Goal: Task Accomplishment & Management: Manage account settings

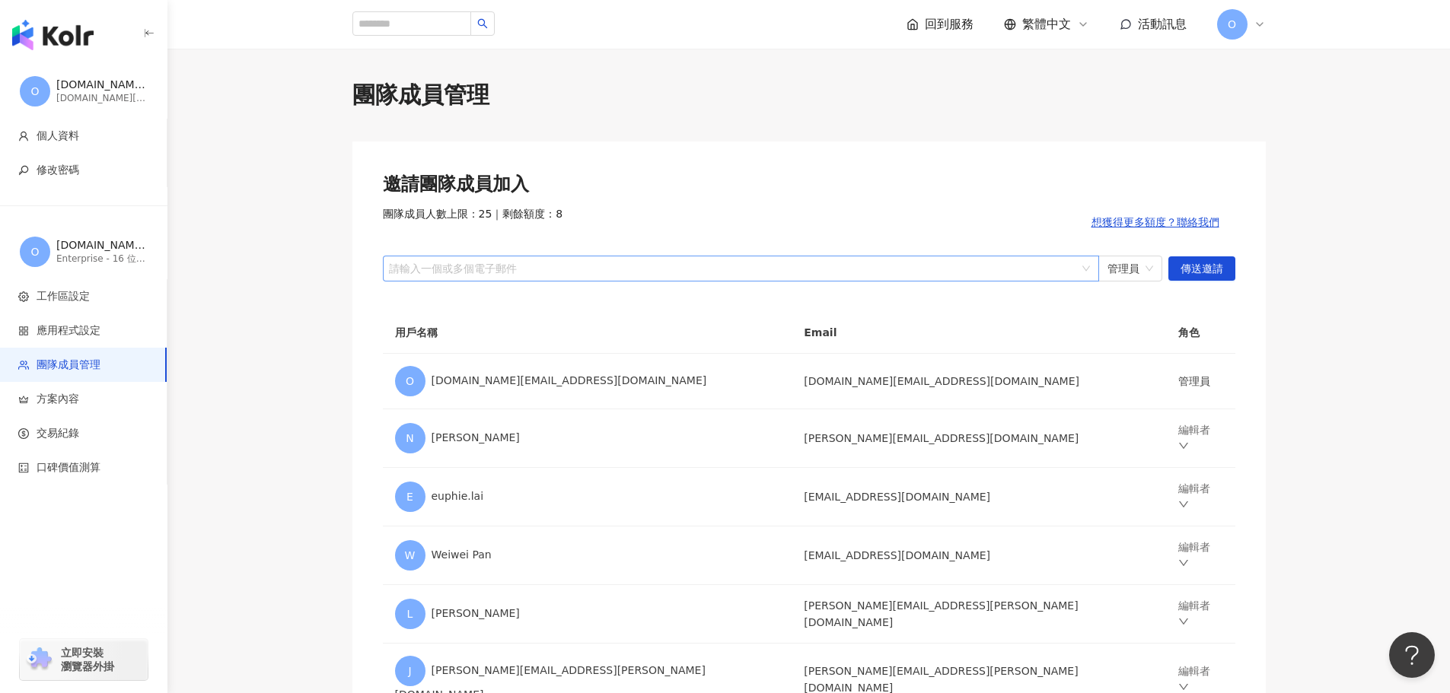
click at [454, 258] on div "請輸入一個或多個電子郵件" at bounding box center [741, 269] width 716 height 26
paste input "**********"
click at [1147, 269] on span "管理員" at bounding box center [1130, 268] width 46 height 24
type input "**********"
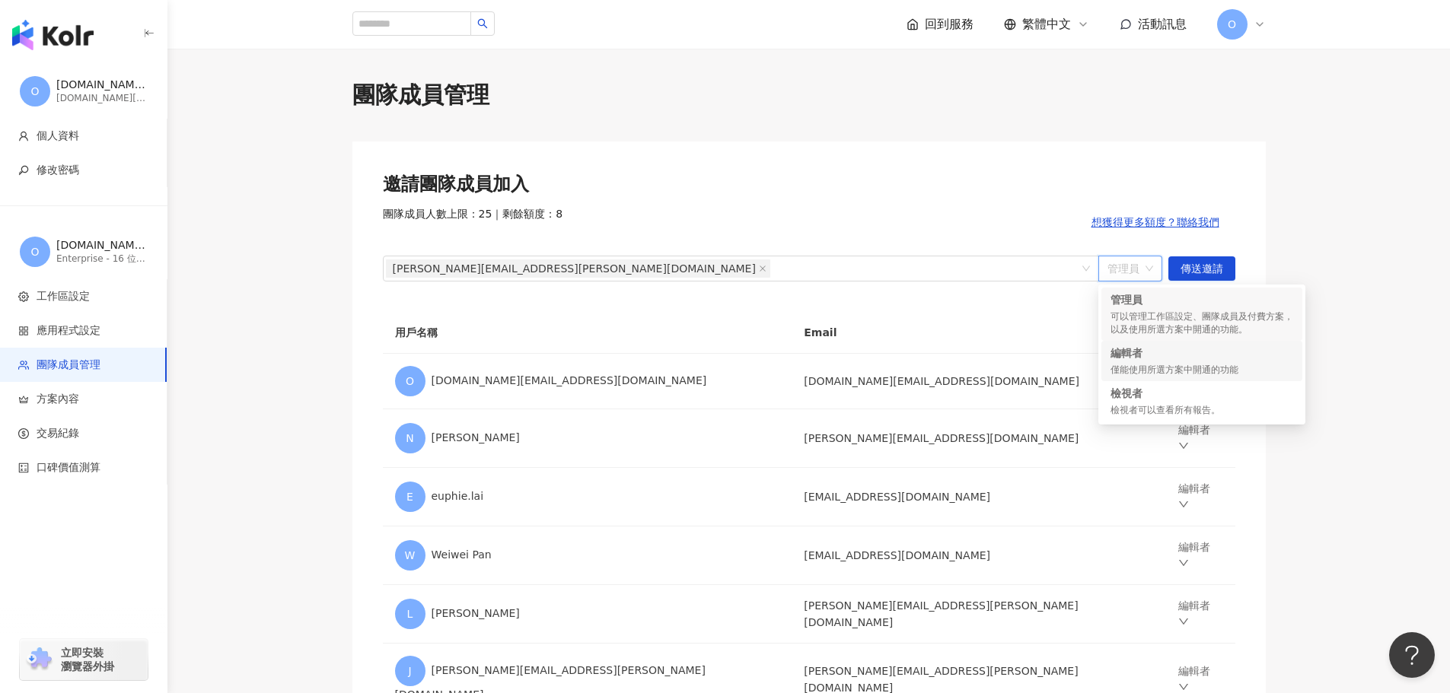
click at [1133, 360] on div "編輯者" at bounding box center [1201, 352] width 183 height 15
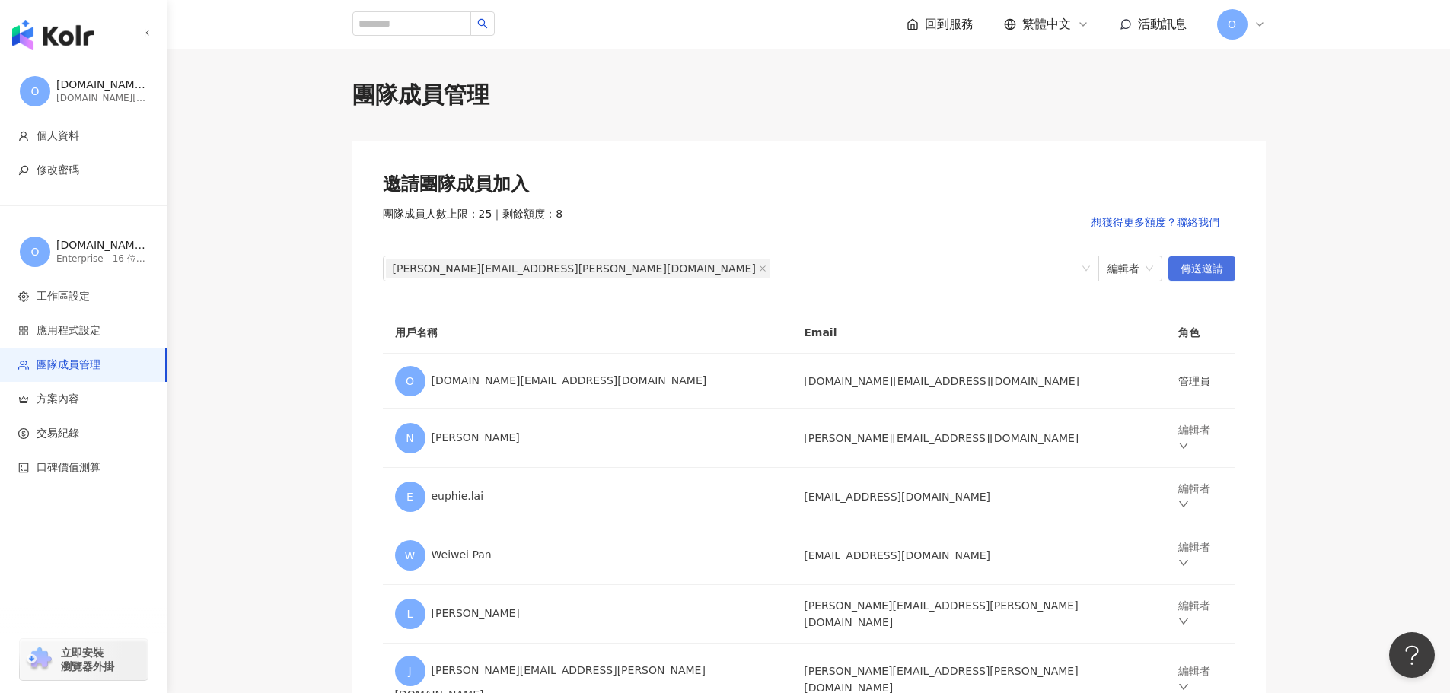
click at [1205, 268] on span "傳送邀請" at bounding box center [1201, 269] width 43 height 24
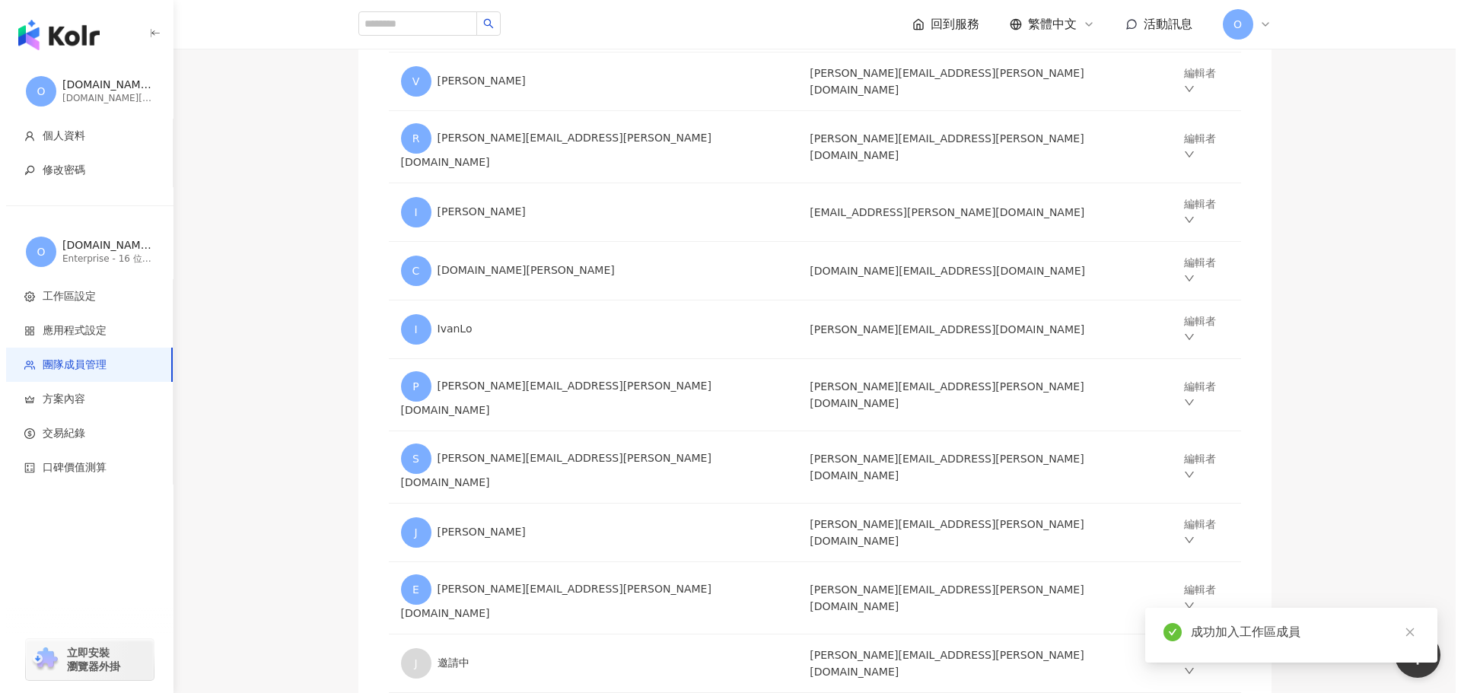
scroll to position [860, 0]
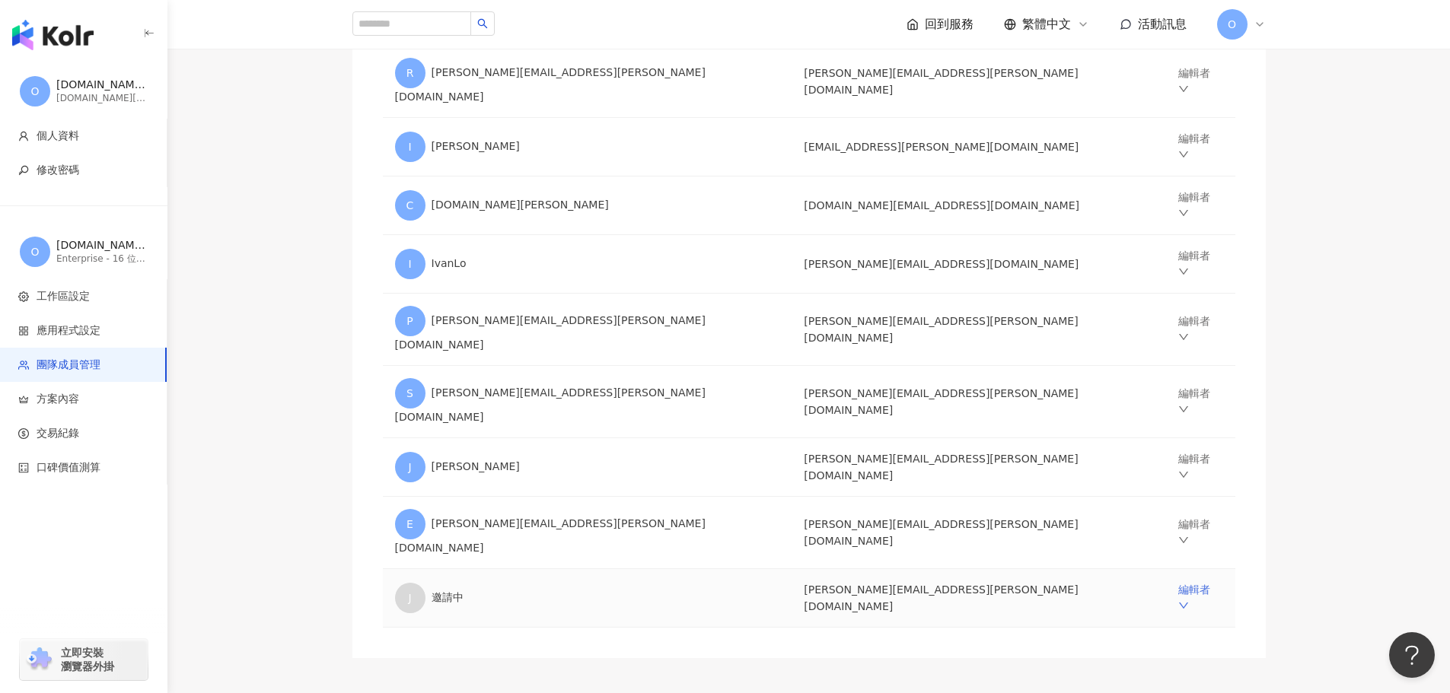
drag, startPoint x: 1166, startPoint y: 470, endPoint x: 1155, endPoint y: 463, distance: 12.3
click at [1178, 584] on link "編輯者" at bounding box center [1194, 598] width 32 height 29
click at [1178, 650] on div "移除成員" at bounding box center [1242, 649] width 183 height 17
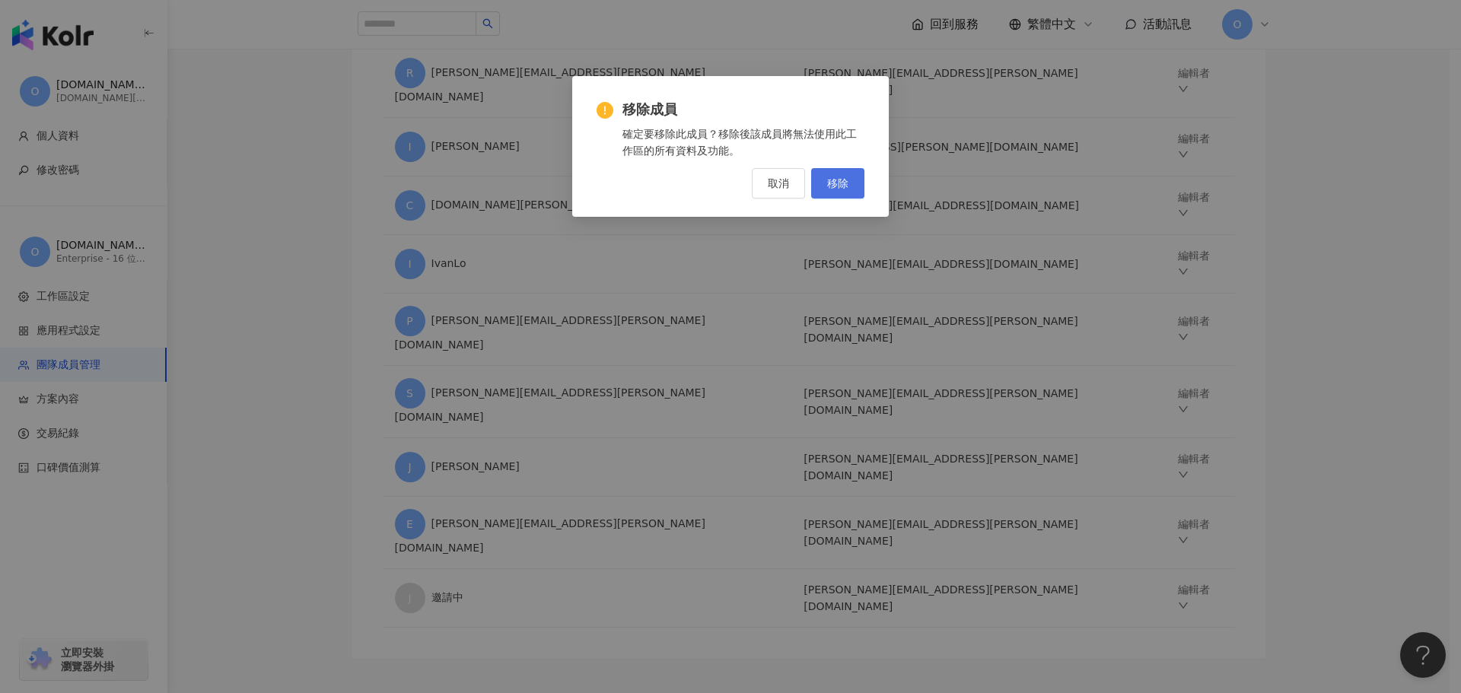
click at [851, 182] on button "移除" at bounding box center [837, 183] width 53 height 30
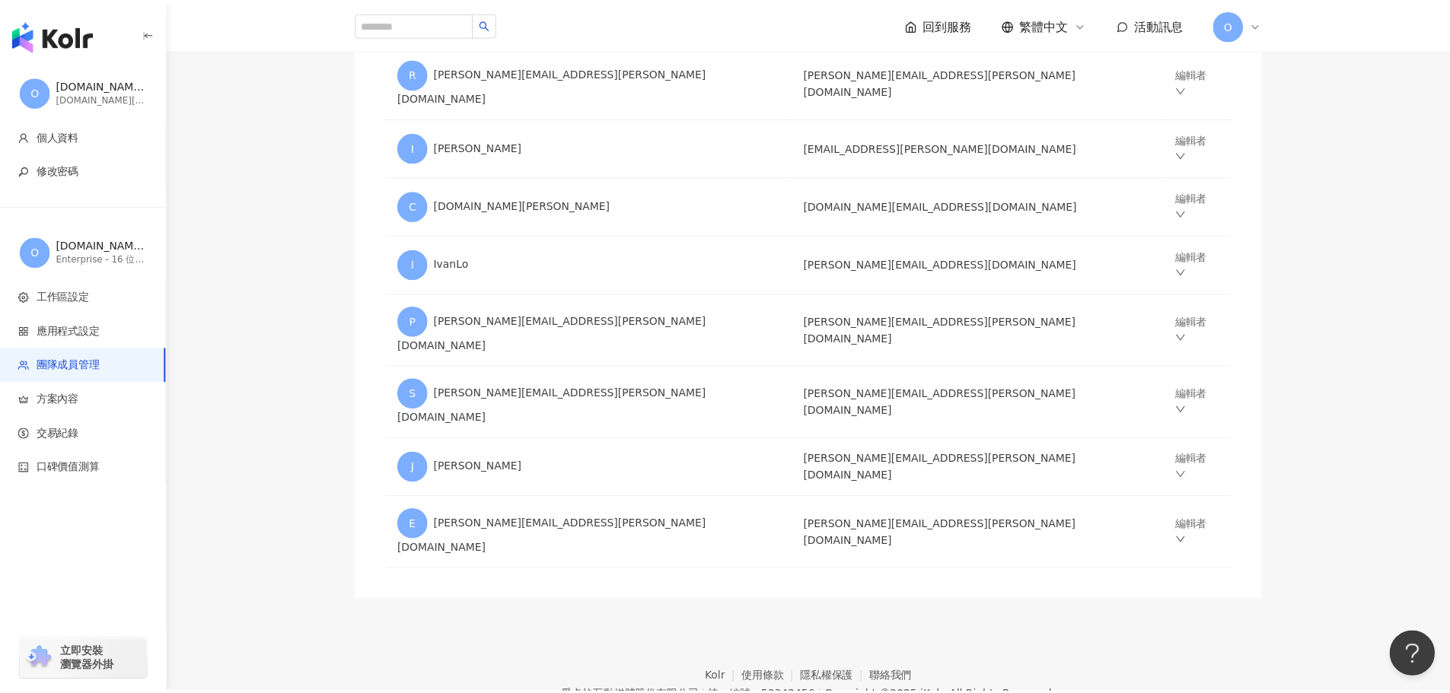
scroll to position [804, 0]
